Goal: Task Accomplishment & Management: Use online tool/utility

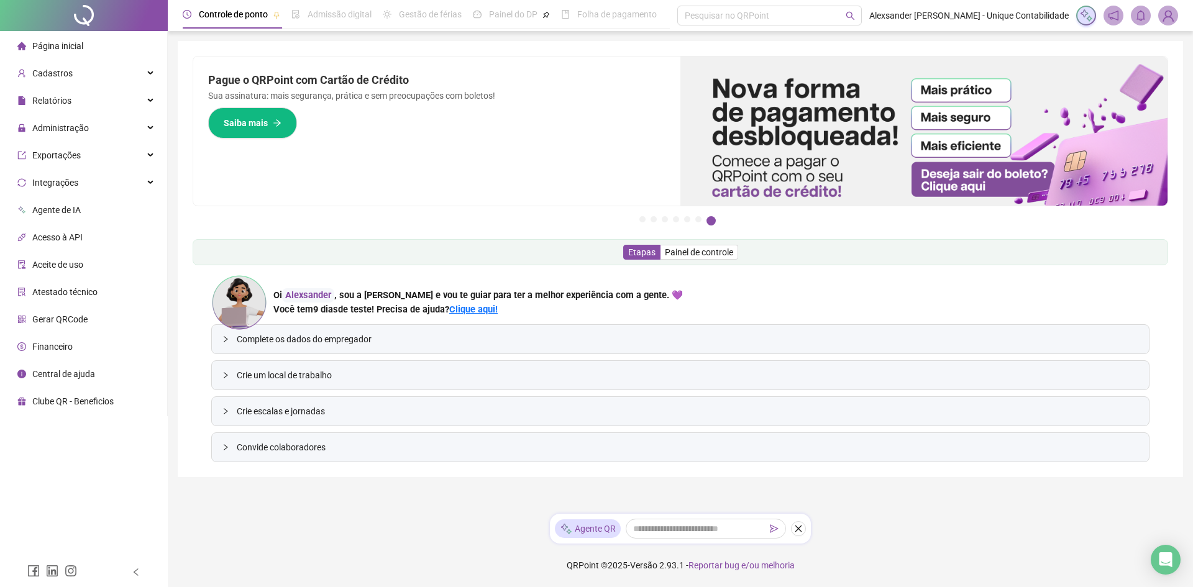
click at [1168, 9] on img at bounding box center [1168, 15] width 19 height 19
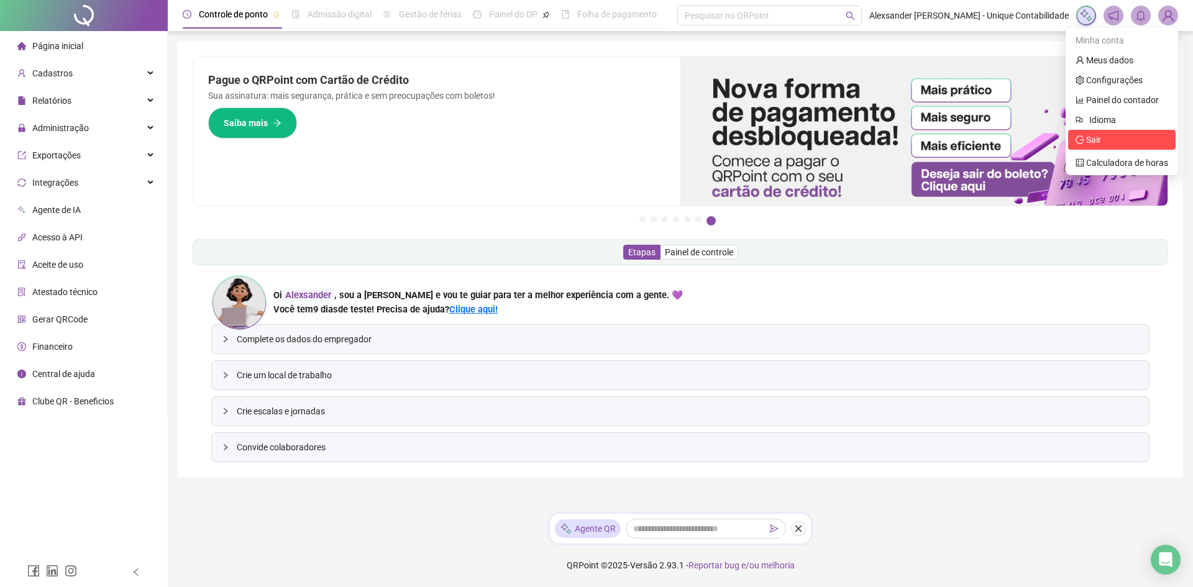
click at [1101, 135] on span "Sair" at bounding box center [1093, 140] width 15 height 10
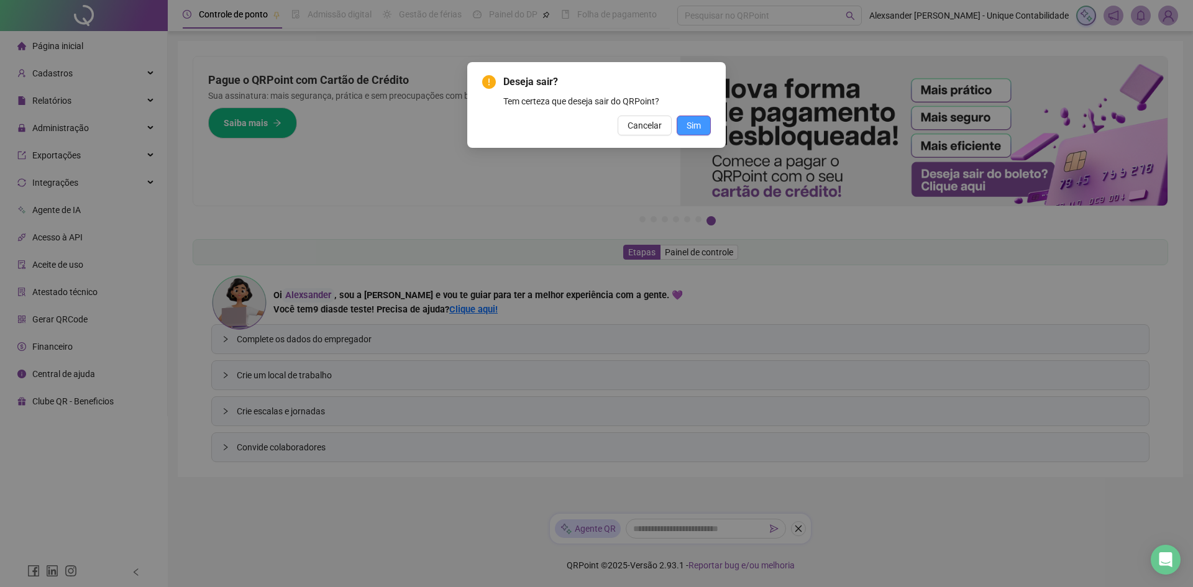
click at [694, 129] on span "Sim" at bounding box center [694, 126] width 14 height 14
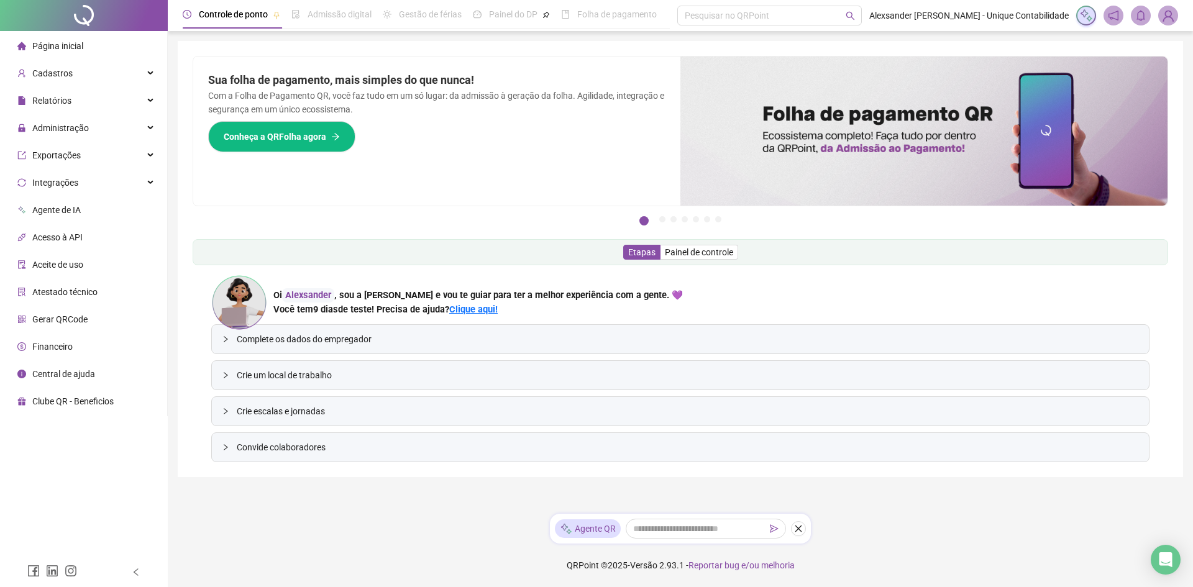
click at [72, 344] on li "Financeiro" at bounding box center [83, 346] width 162 height 25
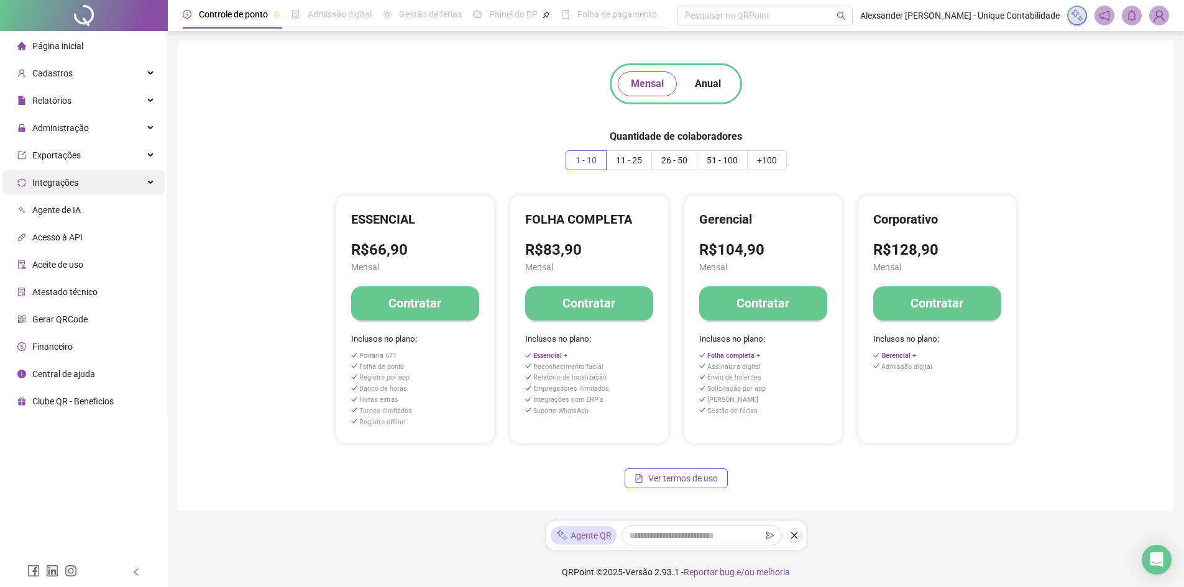
click at [111, 176] on div "Integrações" at bounding box center [83, 182] width 162 height 25
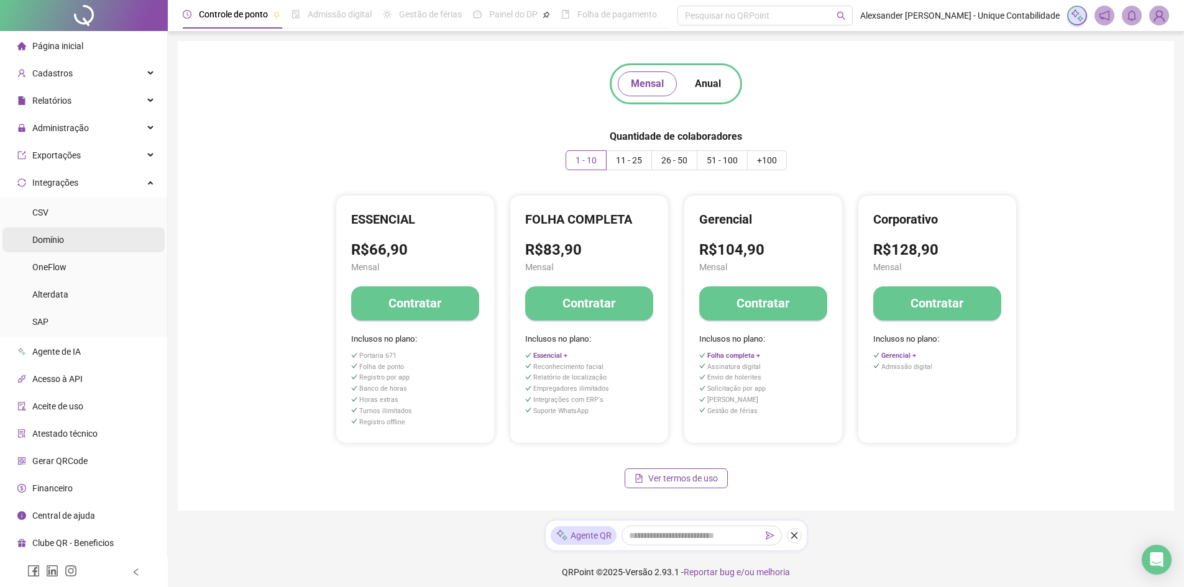
click at [93, 251] on li "Domínio" at bounding box center [83, 239] width 162 height 25
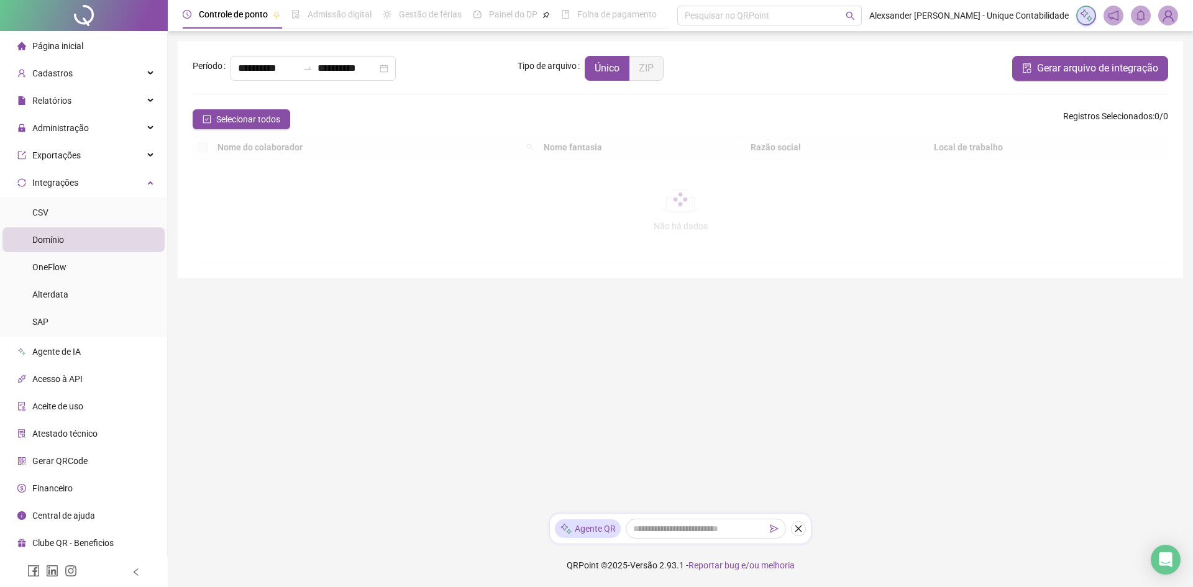
type input "**********"
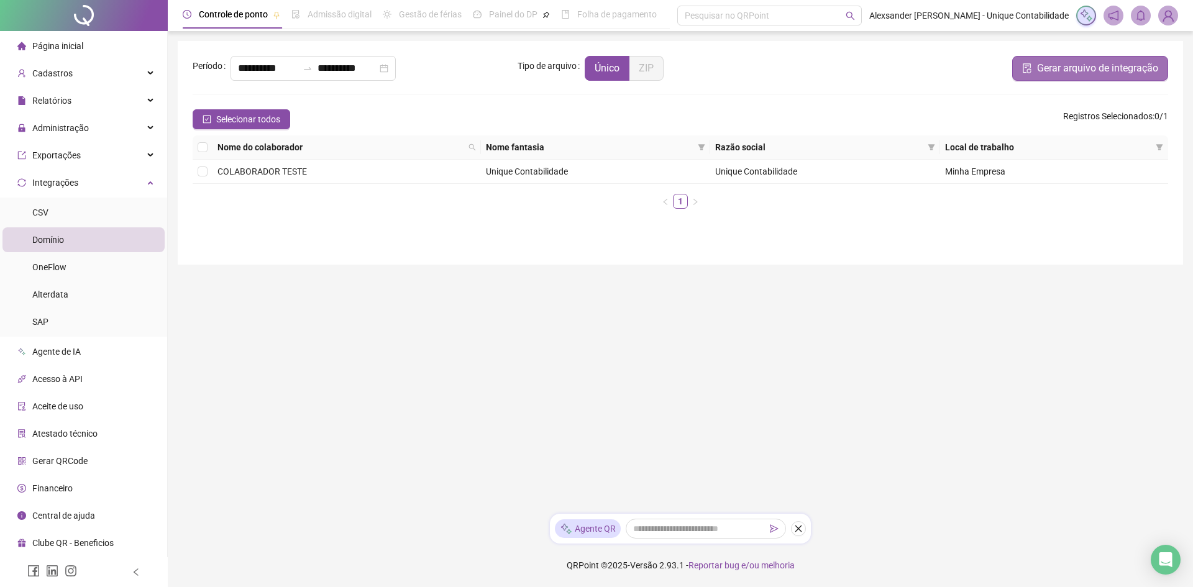
click at [1045, 63] on span "Gerar arquivo de integração" at bounding box center [1097, 68] width 121 height 15
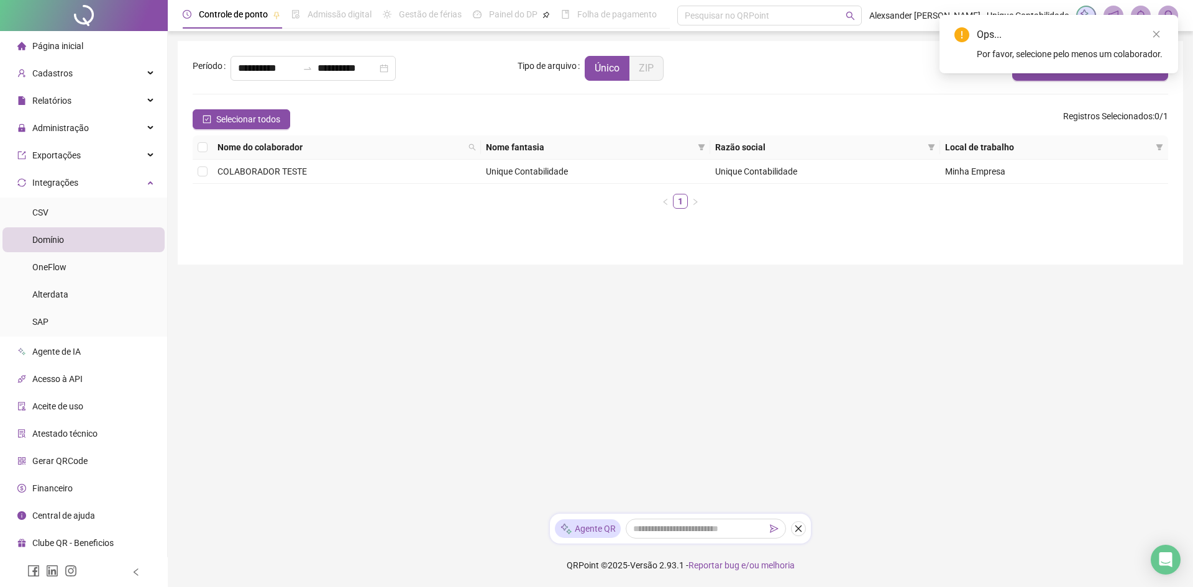
click at [104, 235] on li "Domínio" at bounding box center [83, 239] width 162 height 25
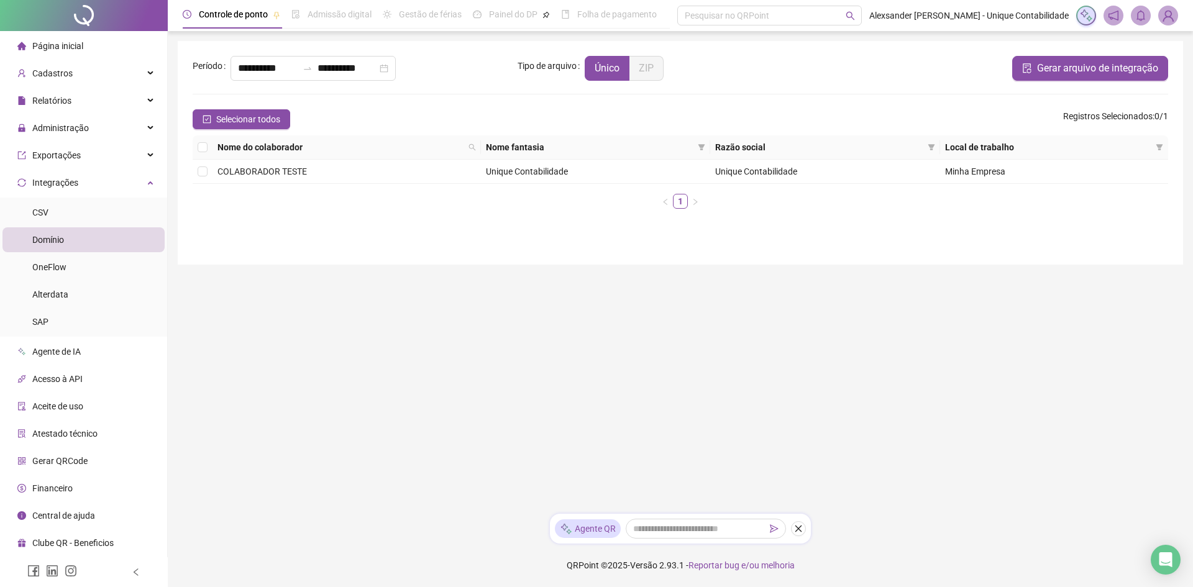
click at [1168, 16] on img at bounding box center [1168, 15] width 19 height 19
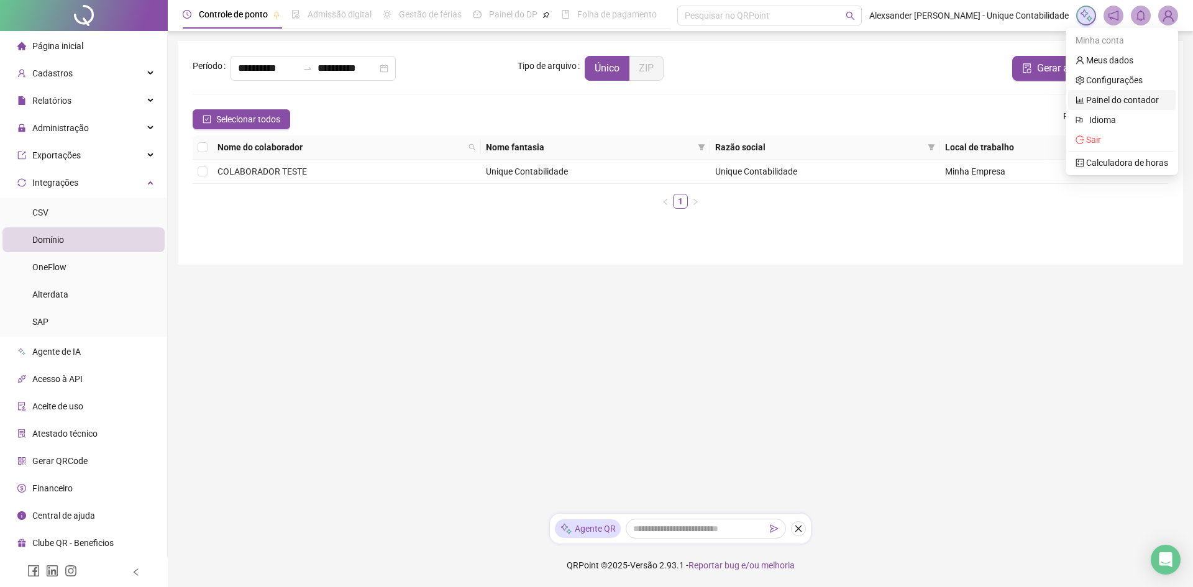
click at [1115, 95] on link "Painel do contador" at bounding box center [1117, 100] width 83 height 10
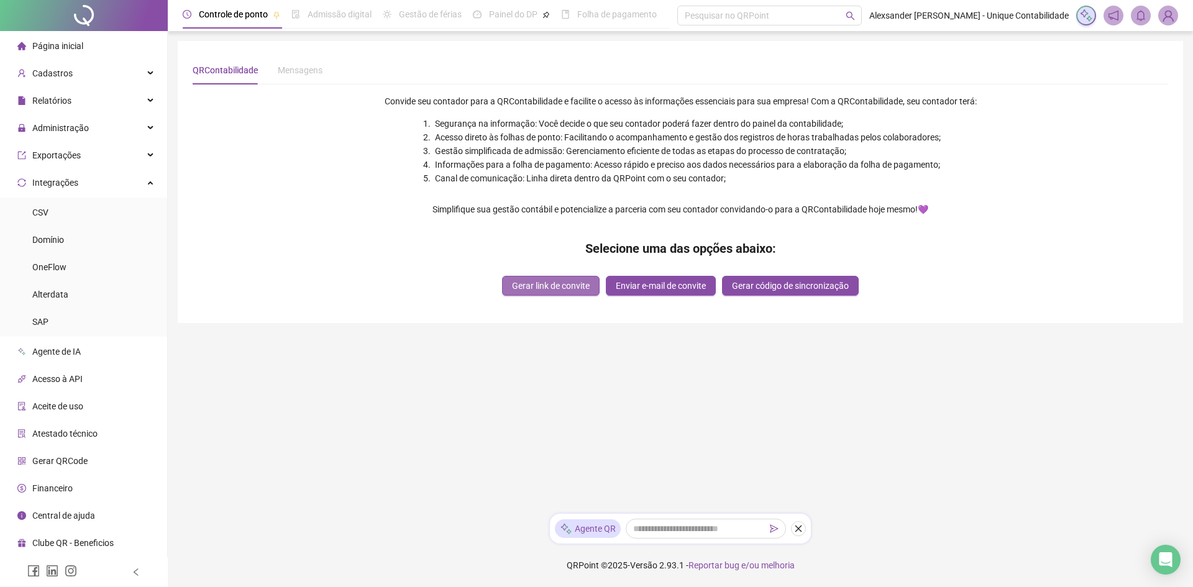
click at [523, 286] on span "Gerar link de convite" at bounding box center [551, 286] width 78 height 14
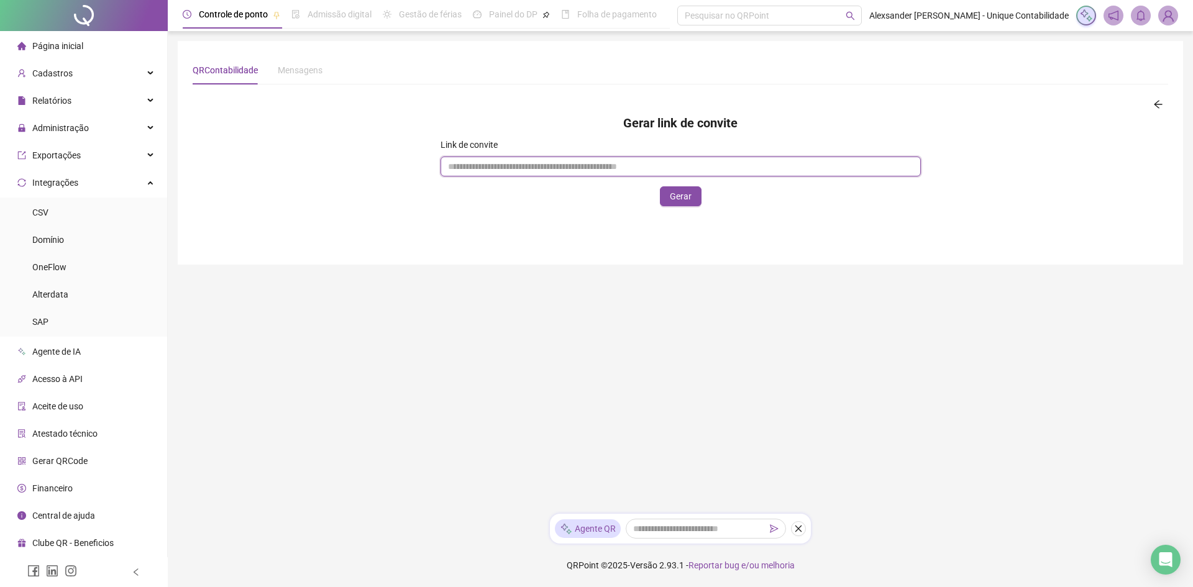
click at [529, 161] on input "text" at bounding box center [681, 167] width 480 height 20
click at [675, 196] on span "Gerar" at bounding box center [681, 197] width 22 height 14
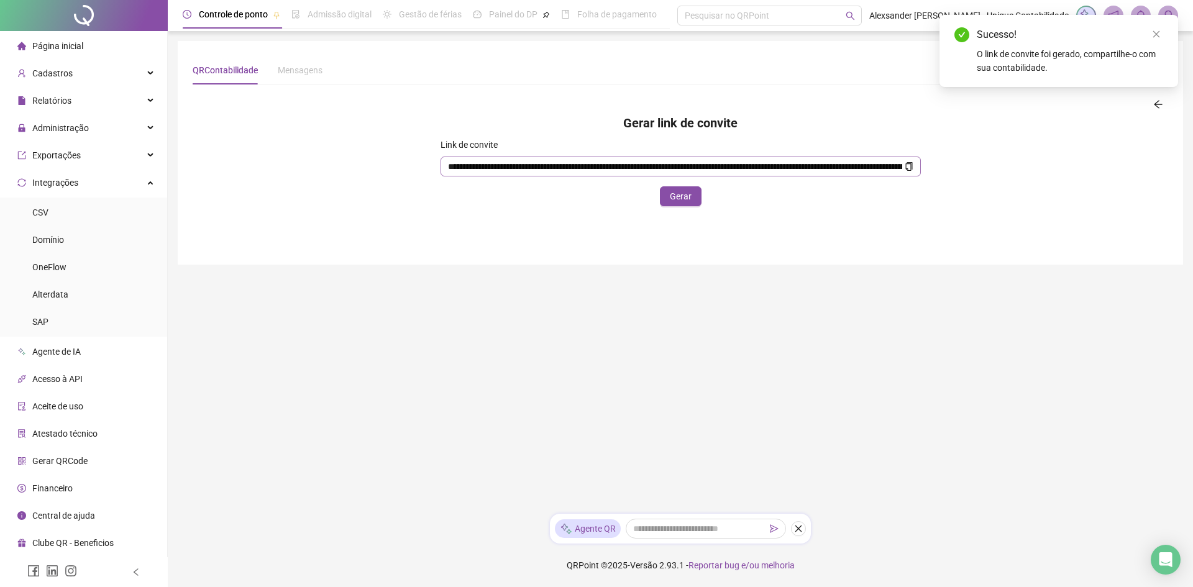
click at [911, 161] on span at bounding box center [909, 167] width 9 height 14
click at [913, 170] on span "**********" at bounding box center [681, 167] width 480 height 20
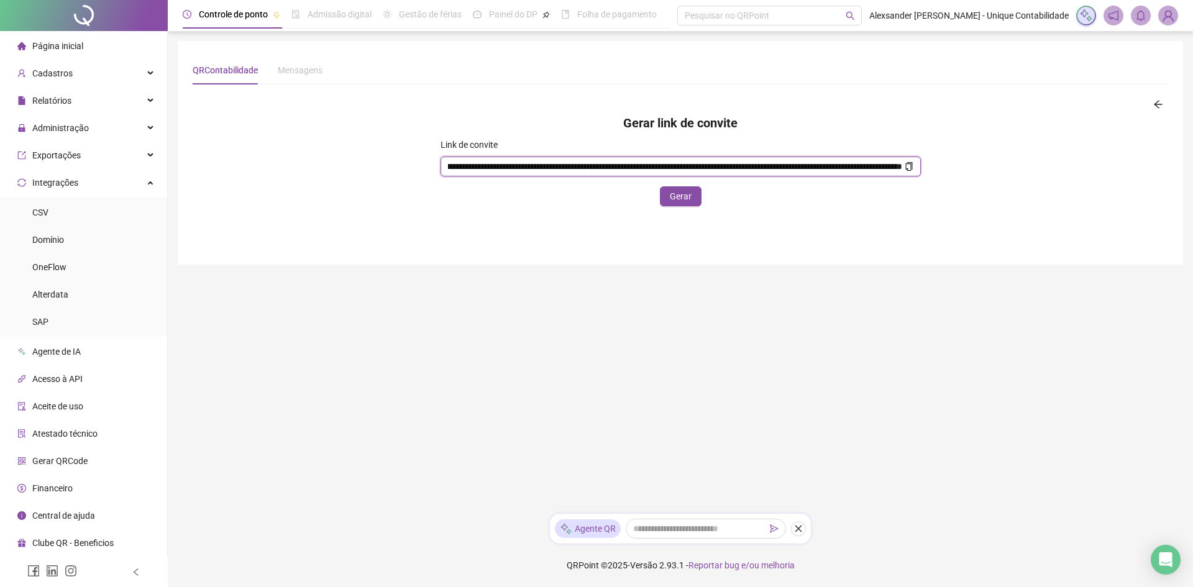
scroll to position [0, 0]
click at [908, 169] on icon "copy" at bounding box center [909, 166] width 9 height 9
